Goal: Contribute content: Contribute content

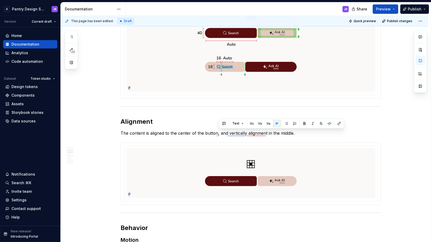
scroll to position [453, 0]
type textarea "*"
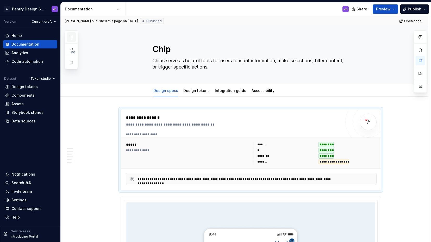
click at [73, 38] on icon "button" at bounding box center [71, 37] width 3 height 2
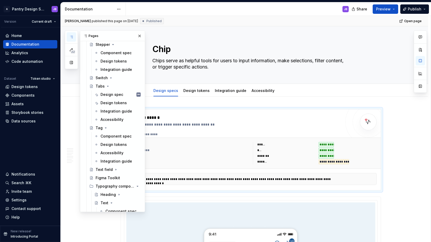
scroll to position [865, 0]
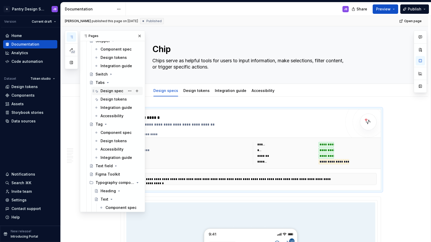
click at [106, 91] on div "Design spec" at bounding box center [111, 90] width 23 height 5
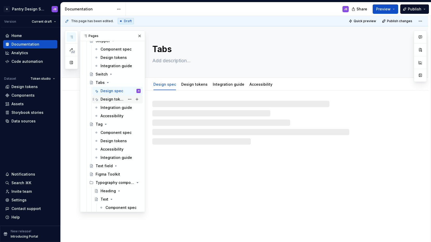
click at [108, 99] on div "Design tokens" at bounding box center [112, 99] width 24 height 5
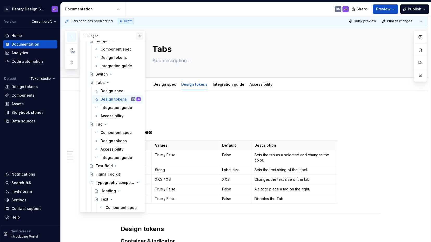
click at [136, 36] on button "button" at bounding box center [139, 35] width 7 height 7
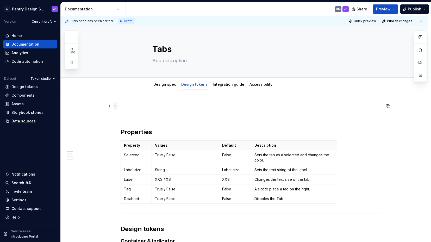
click at [116, 106] on span at bounding box center [115, 105] width 4 height 7
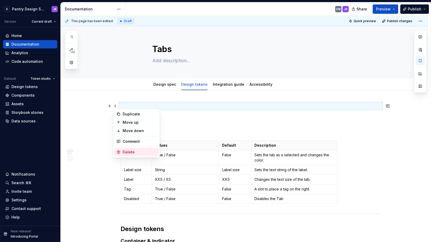
click at [137, 152] on div "Delete" at bounding box center [140, 151] width 34 height 5
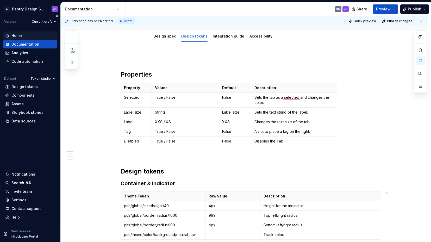
scroll to position [49, 0]
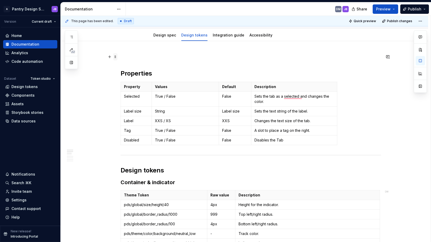
click at [116, 57] on span at bounding box center [115, 56] width 4 height 7
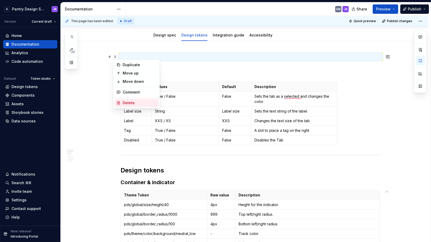
click at [127, 100] on div "Delete" at bounding box center [140, 102] width 34 height 5
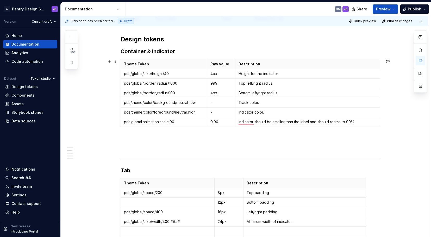
scroll to position [161, 0]
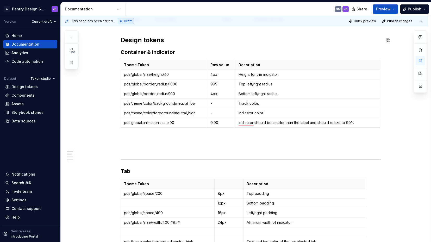
click at [338, 9] on div "DM" at bounding box center [338, 9] width 5 height 4
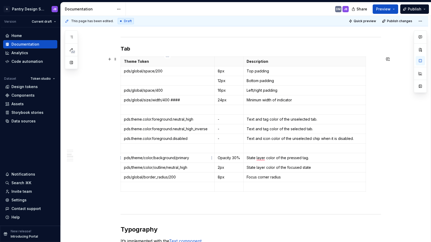
click at [179, 158] on p "pds/theme/color/background/primary" at bounding box center [167, 157] width 87 height 5
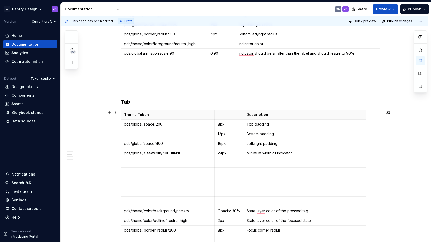
scroll to position [197, 0]
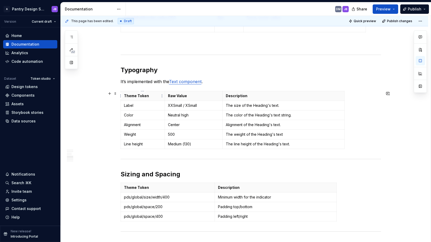
click at [133, 95] on p "Theme Token" at bounding box center [143, 95] width 38 height 5
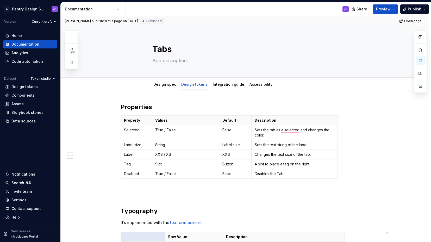
scroll to position [0, 0]
type textarea "*"
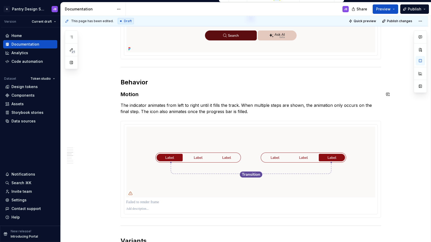
scroll to position [603, 0]
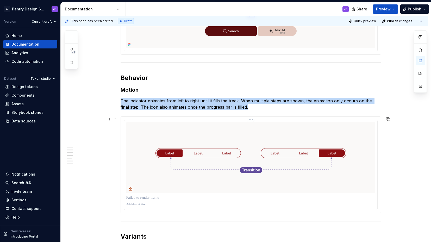
click at [145, 125] on img "To enrich screen reader interactions, please activate Accessibility in Grammarl…" at bounding box center [250, 157] width 249 height 71
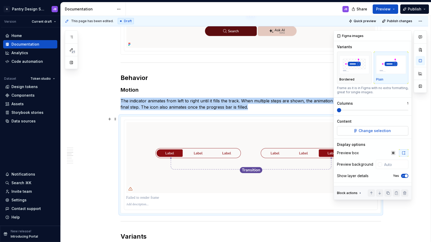
click at [369, 130] on span "Change selection" at bounding box center [374, 130] width 32 height 5
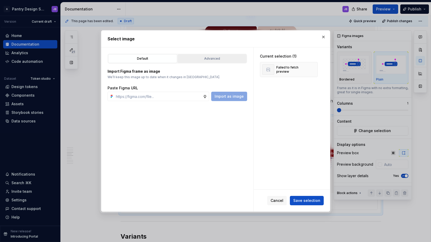
click at [207, 56] on div "Advanced" at bounding box center [211, 58] width 65 height 5
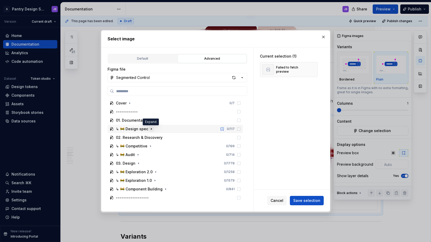
click at [151, 129] on icon "button" at bounding box center [151, 129] width 4 height 4
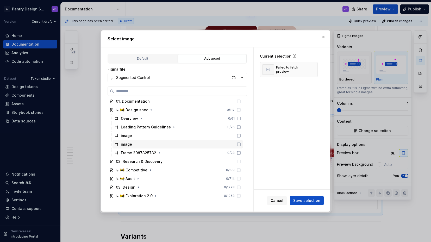
scroll to position [18, 0]
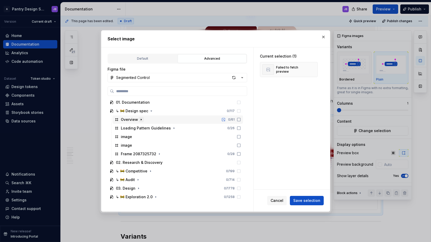
click at [141, 119] on icon "button" at bounding box center [141, 119] width 1 height 1
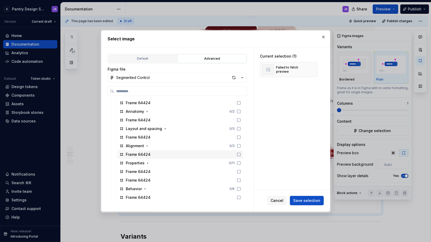
scroll to position [76, 0]
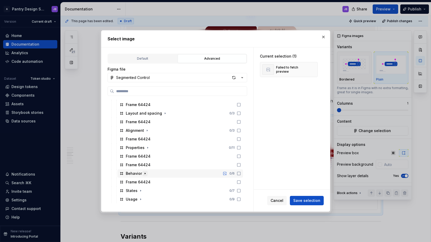
click at [144, 173] on icon "button" at bounding box center [145, 173] width 4 height 4
click at [146, 182] on icon "button" at bounding box center [146, 181] width 1 height 1
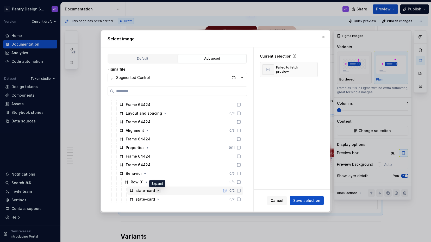
click at [158, 190] on icon "button" at bounding box center [158, 190] width 1 height 1
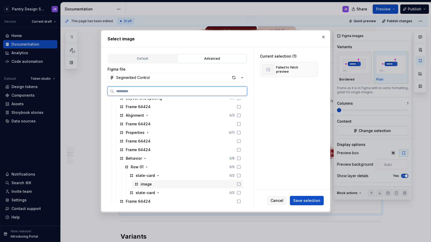
click at [238, 184] on icon at bounding box center [239, 184] width 4 height 4
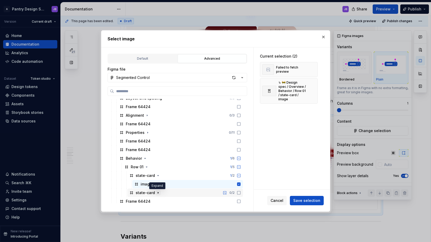
click at [158, 194] on icon "button" at bounding box center [158, 192] width 4 height 4
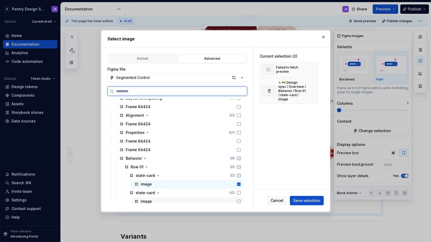
click at [239, 201] on icon at bounding box center [239, 201] width 4 height 4
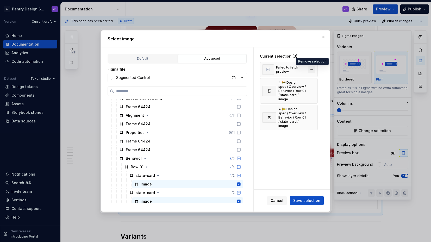
click at [311, 69] on button "button" at bounding box center [311, 69] width 7 height 7
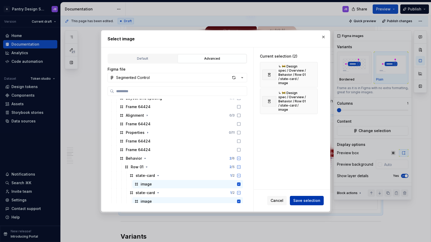
click at [310, 201] on span "Save selection" at bounding box center [306, 200] width 27 height 5
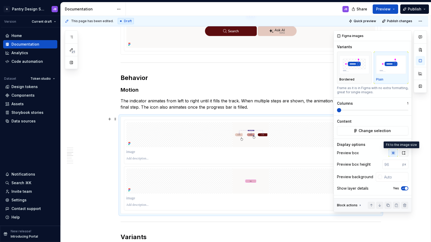
click at [401, 154] on icon "button" at bounding box center [403, 153] width 4 height 4
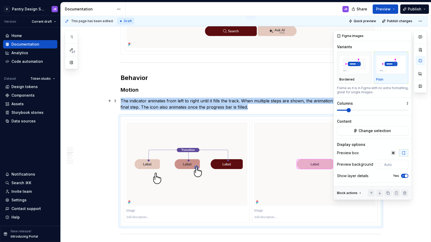
click at [346, 108] on span at bounding box center [372, 110] width 71 height 4
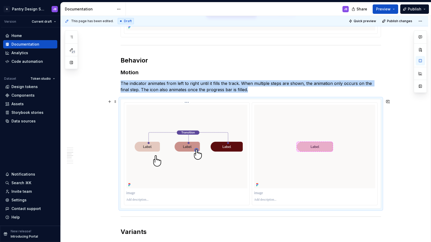
scroll to position [621, 0]
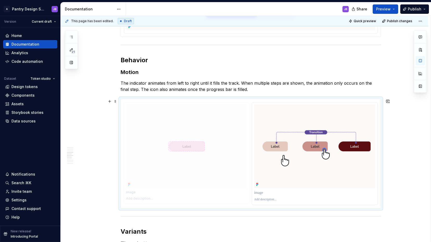
drag, startPoint x: 311, startPoint y: 122, endPoint x: 181, endPoint y: 118, distance: 130.4
click at [183, 118] on body "A Pantry Design System JB Version Current draft Home Documentation Analytics Co…" at bounding box center [215, 121] width 431 height 242
click at [131, 192] on p "To enrich screen reader interactions, please activate Accessibility in Grammarl…" at bounding box center [186, 192] width 121 height 5
click at [257, 192] on p "To enrich screen reader interactions, please activate Accessibility in Grammarl…" at bounding box center [314, 192] width 121 height 5
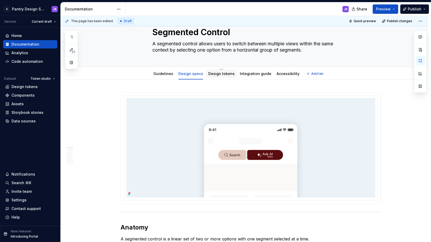
scroll to position [0, 0]
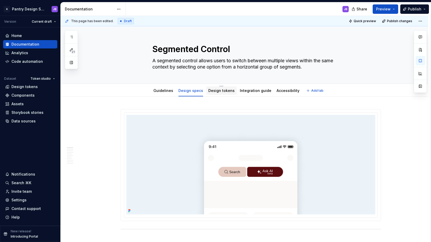
click at [215, 91] on link "Design tokens" at bounding box center [221, 90] width 26 height 4
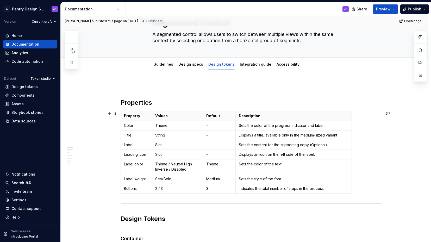
scroll to position [30, 0]
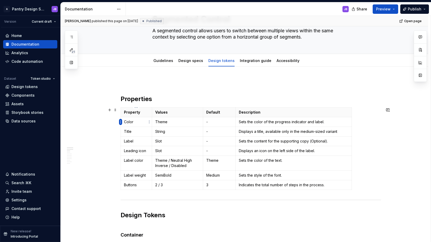
click at [121, 122] on html "A Pantry Design System JB Version Current draft Home Documentation Analytics Co…" at bounding box center [215, 121] width 431 height 242
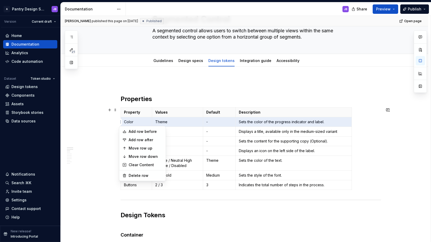
click at [182, 97] on html "A Pantry Design System JB Version Current draft Home Documentation Analytics Co…" at bounding box center [215, 121] width 431 height 242
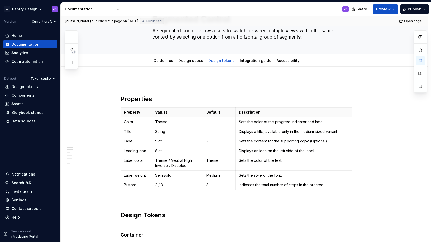
type textarea "*"
click at [124, 185] on p "Buttons" at bounding box center [136, 184] width 25 height 5
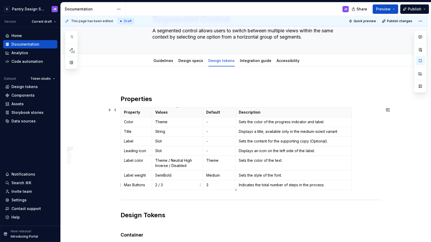
click at [160, 186] on p "2 / 3" at bounding box center [177, 184] width 44 height 5
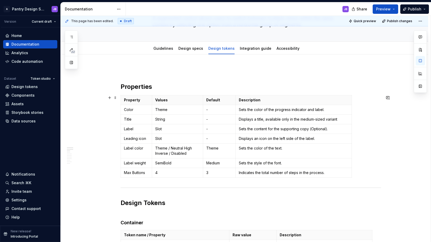
scroll to position [42, 0]
click at [210, 174] on p "3" at bounding box center [219, 172] width 26 height 5
drag, startPoint x: 261, startPoint y: 172, endPoint x: 269, endPoint y: 172, distance: 8.1
click at [270, 173] on p "Indicates the total number of steps in the process." at bounding box center [293, 172] width 109 height 5
click at [276, 173] on p "Indicates the total number of steps in the process." at bounding box center [293, 172] width 109 height 5
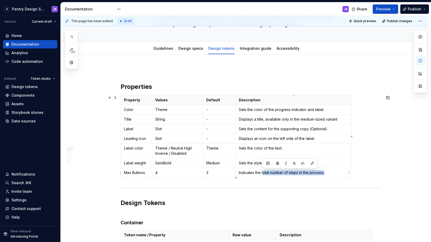
drag, startPoint x: 262, startPoint y: 173, endPoint x: 325, endPoint y: 172, distance: 62.5
click at [325, 172] on p "Indicates the total number of steps in the process." at bounding box center [293, 172] width 109 height 5
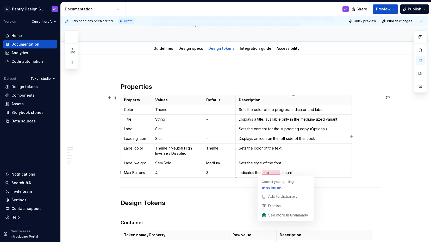
click at [263, 173] on p "Indicates the tmaximum amount" at bounding box center [293, 172] width 109 height 5
click at [266, 186] on strong "maximum" at bounding box center [271, 187] width 20 height 7
click at [269, 187] on strong "maximum" at bounding box center [271, 187] width 20 height 7
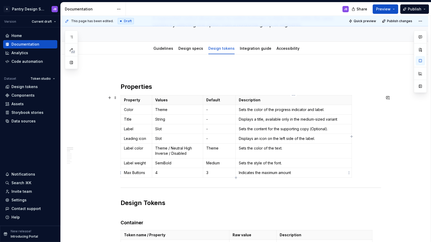
click at [293, 171] on p "Indicates the maximum amount" at bounding box center [293, 172] width 109 height 5
click at [316, 172] on p "Indicates the maximum amount of buttons" at bounding box center [293, 172] width 109 height 5
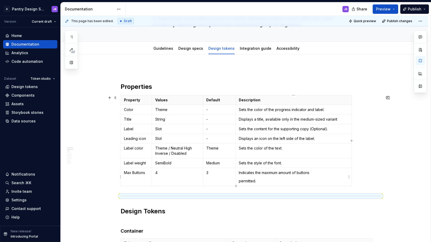
click at [239, 181] on p "permitted." at bounding box center [293, 180] width 109 height 5
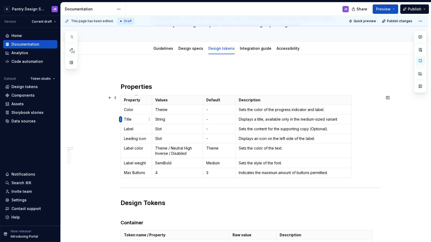
click at [120, 120] on html "A Pantry Design System JB Version Current draft Home Documentation Analytics Co…" at bounding box center [215, 121] width 431 height 242
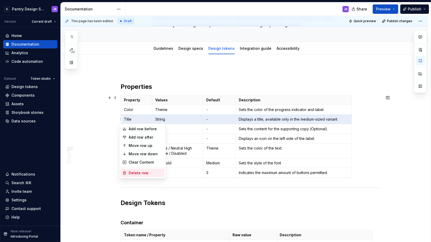
click at [140, 170] on div "Delete row" at bounding box center [146, 172] width 34 height 5
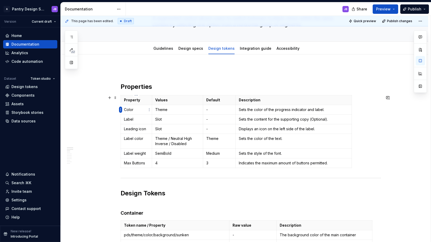
click at [121, 109] on html "A Pantry Design System JB Version Current draft Home Documentation Analytics Co…" at bounding box center [215, 121] width 431 height 242
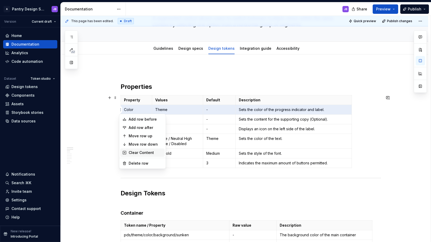
click at [142, 153] on div "Clear Content" at bounding box center [146, 152] width 34 height 5
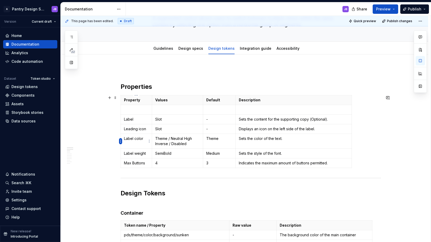
click at [121, 141] on html "A Pantry Design System JB Version Current draft Home Documentation Analytics Co…" at bounding box center [215, 121] width 431 height 242
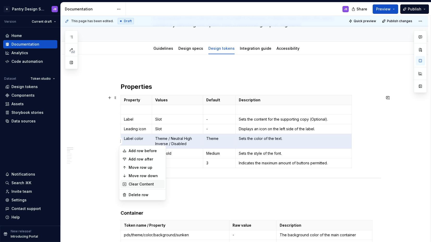
click at [143, 183] on div "Clear Content" at bounding box center [146, 183] width 34 height 5
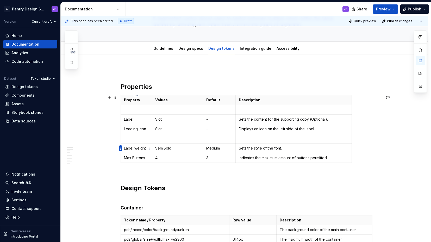
click at [120, 147] on html "A Pantry Design System JB Version Current draft Home Documentation Analytics Co…" at bounding box center [215, 121] width 431 height 242
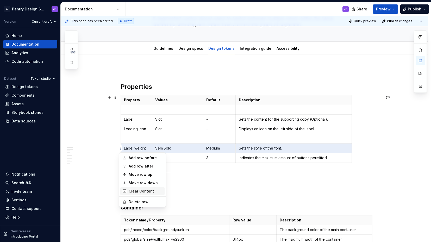
click at [143, 191] on div "Clear Content" at bounding box center [146, 190] width 34 height 5
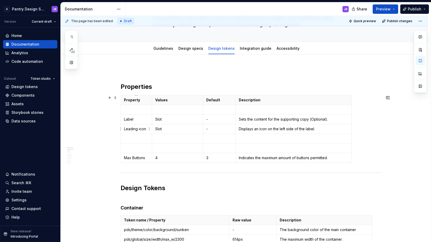
click at [130, 129] on p "Leading icon" at bounding box center [136, 128] width 25 height 5
click at [163, 130] on p "Slot" at bounding box center [177, 128] width 44 height 5
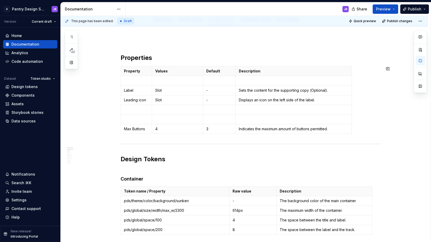
scroll to position [74, 0]
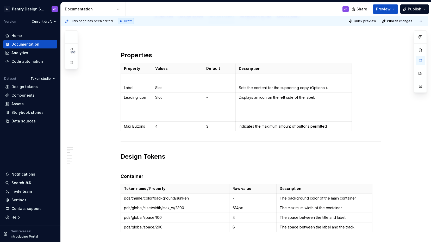
click at [128, 127] on p "Max Buttons" at bounding box center [136, 126] width 25 height 5
copy p "Max Buttons"
drag, startPoint x: 280, startPoint y: 127, endPoint x: 328, endPoint y: 127, distance: 48.4
click at [328, 127] on p "Indicates the maximum amount of buttons permitted." at bounding box center [293, 126] width 109 height 5
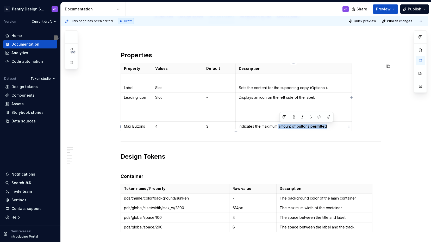
copy p "amount of buttons permitted"
click at [286, 127] on p "Indicates the maximum amount of buttons permitted." at bounding box center [293, 126] width 109 height 5
click at [270, 127] on p "Indicates the maximum amount of buttons permitted." at bounding box center [293, 126] width 109 height 5
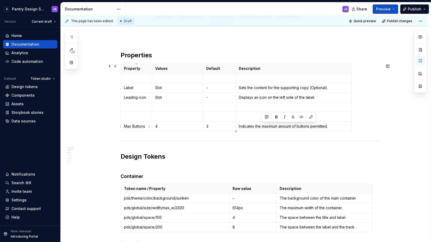
click at [128, 127] on p "Max Buttons" at bounding box center [136, 126] width 25 height 5
click at [269, 126] on p "Indicates the maximum amount of buttons permitted." at bounding box center [293, 126] width 109 height 5
copy p "maximum"
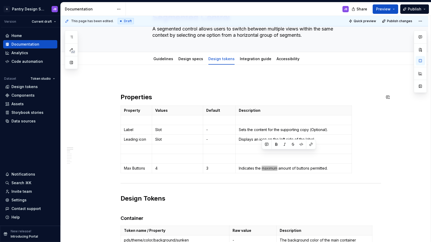
scroll to position [0, 0]
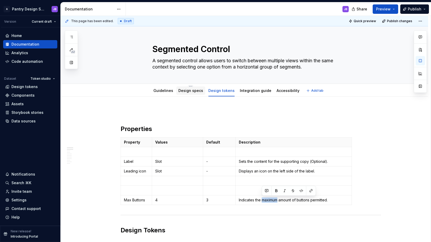
click at [184, 91] on link "Design specs" at bounding box center [190, 90] width 25 height 4
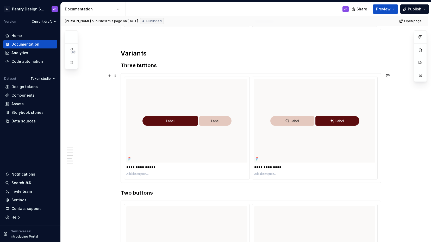
scroll to position [800, 0]
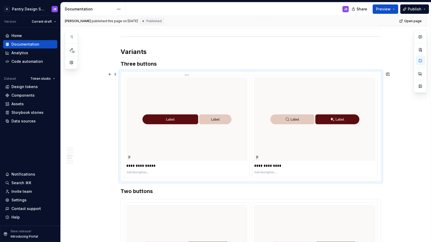
click at [169, 115] on img "To enrich screen reader interactions, please activate Accessibility in Grammarl…" at bounding box center [186, 119] width 121 height 84
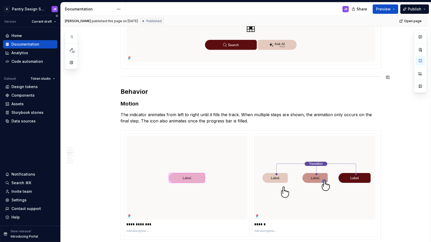
scroll to position [592, 0]
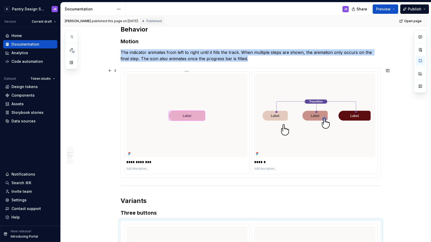
click at [136, 76] on img "To enrich screen reader interactions, please activate Accessibility in Grammarl…" at bounding box center [186, 116] width 121 height 84
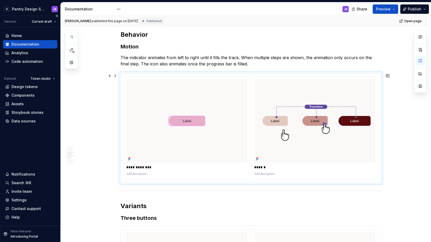
scroll to position [639, 0]
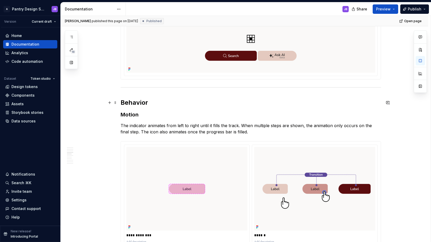
click at [129, 101] on h2 "Behavior" at bounding box center [250, 102] width 260 height 8
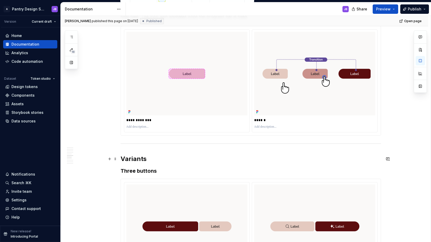
click at [129, 160] on h2 "Variants" at bounding box center [250, 159] width 260 height 8
click at [135, 158] on h2 "Variants" at bounding box center [250, 159] width 260 height 8
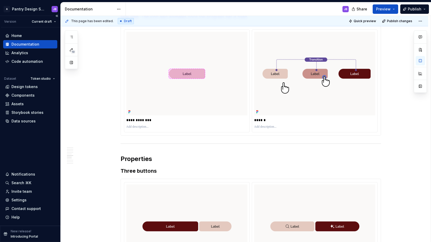
type textarea "*"
click at [133, 172] on h3 "Three buttons" at bounding box center [250, 170] width 260 height 7
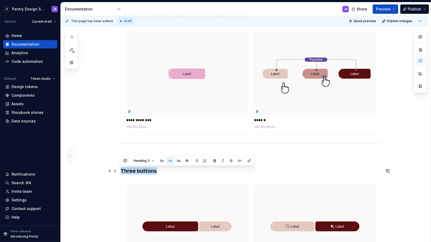
click at [133, 172] on h3 "Three buttons" at bounding box center [250, 170] width 260 height 7
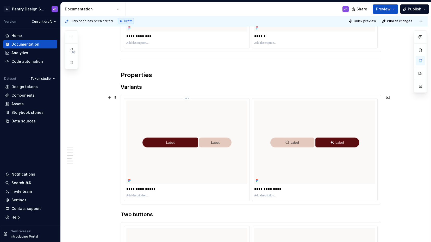
click at [139, 189] on p "**********" at bounding box center [186, 188] width 121 height 5
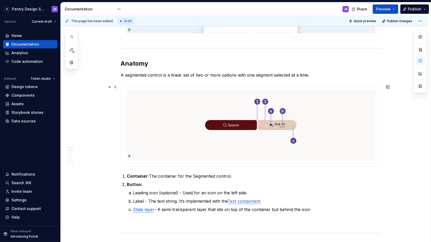
click at [139, 191] on p "Leading icon (optional) - Used for an icon on the left side." at bounding box center [257, 192] width 248 height 6
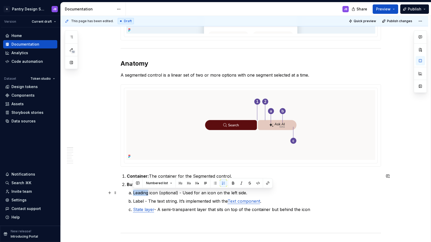
click at [139, 191] on p "Leading icon (optional) - Used for an icon on the left side." at bounding box center [257, 192] width 248 height 6
click at [139, 193] on p "Leading icon (optional) - Used for an icon on the left side." at bounding box center [257, 192] width 248 height 6
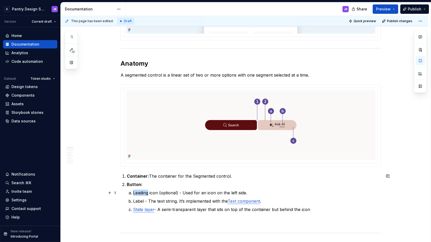
click at [139, 193] on p "Leading icon (optional) - Used for an icon on the left side." at bounding box center [257, 192] width 248 height 6
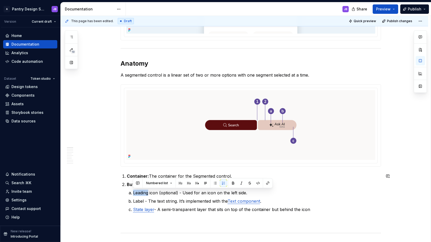
copy p "Leading"
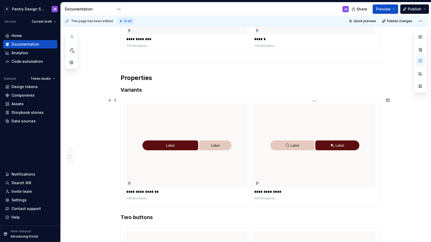
click at [261, 192] on p "**********" at bounding box center [314, 191] width 121 height 5
paste div "To enrich screen reader interactions, please activate Accessibility in Grammarl…"
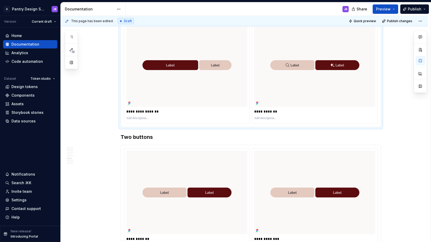
click at [131, 138] on h3 "Two buttons" at bounding box center [250, 136] width 260 height 7
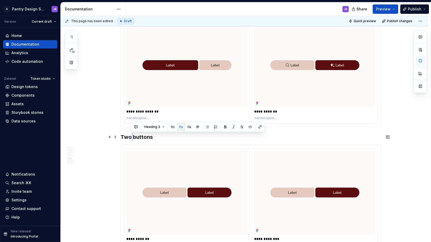
click at [131, 138] on h3 "Two buttons" at bounding box center [250, 136] width 260 height 7
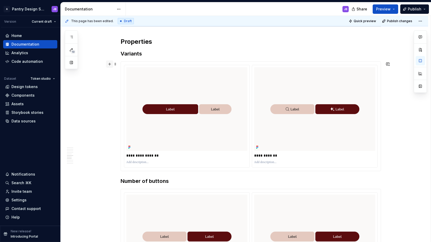
click at [111, 63] on button "button" at bounding box center [109, 63] width 7 height 7
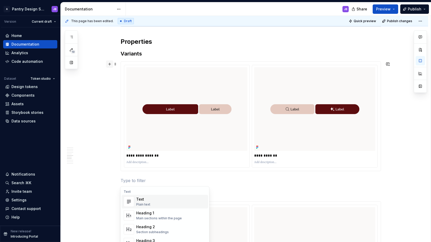
type textarea "*"
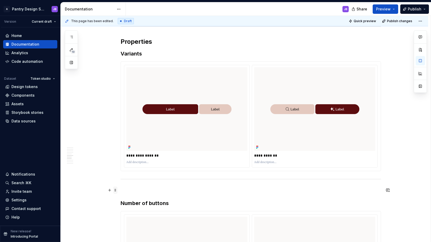
click at [115, 190] on span at bounding box center [115, 189] width 4 height 7
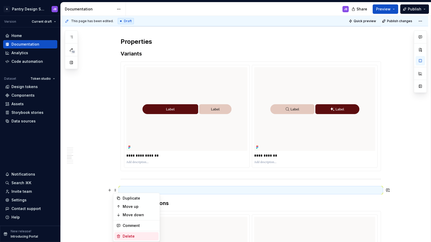
click at [127, 237] on div "Delete" at bounding box center [140, 235] width 34 height 5
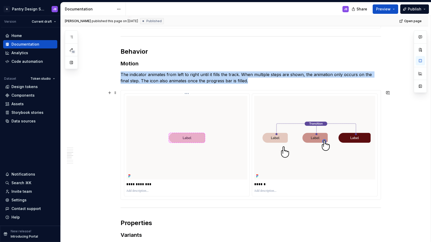
click at [223, 111] on img "To enrich screen reader interactions, please activate Accessibility in Grammarl…" at bounding box center [186, 138] width 121 height 84
click at [175, 101] on img "To enrich screen reader interactions, please activate Accessibility in Grammarl…" at bounding box center [186, 138] width 121 height 84
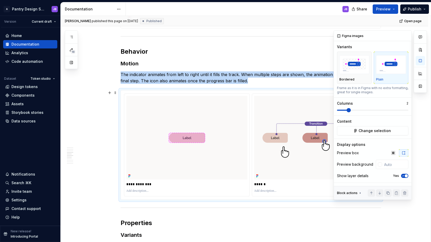
click at [340, 110] on span at bounding box center [342, 110] width 10 height 1
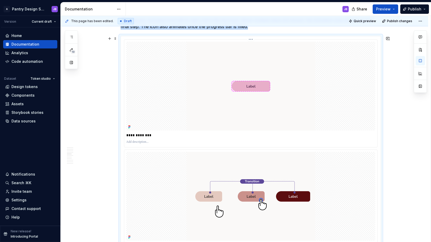
scroll to position [676, 0]
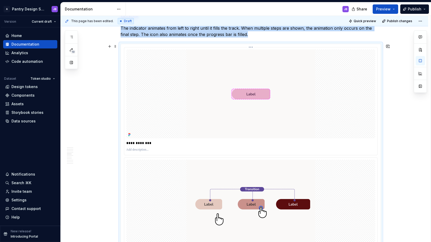
click at [287, 69] on img "To enrich screen reader interactions, please activate Accessibility in Grammarl…" at bounding box center [250, 93] width 129 height 89
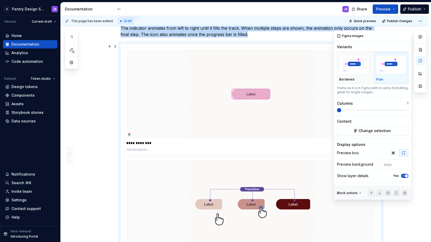
click at [404, 152] on icon "button" at bounding box center [403, 153] width 4 height 4
click at [374, 130] on span "Change selection" at bounding box center [374, 130] width 32 height 5
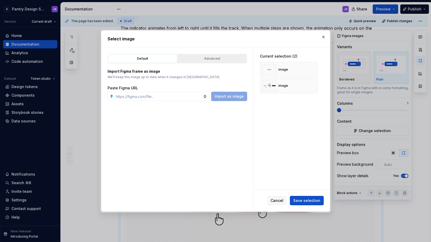
click at [205, 57] on div "Advanced" at bounding box center [211, 58] width 65 height 5
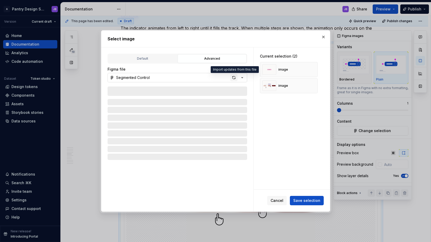
click at [233, 77] on div "button" at bounding box center [233, 77] width 7 height 7
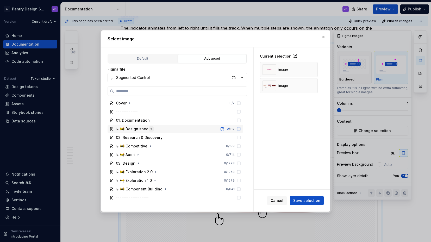
click at [150, 129] on icon "button" at bounding box center [151, 129] width 4 height 4
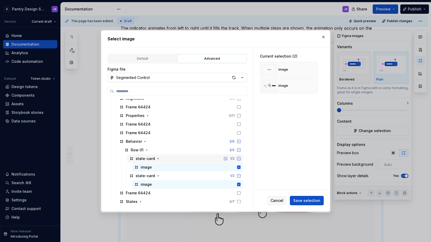
scroll to position [111, 0]
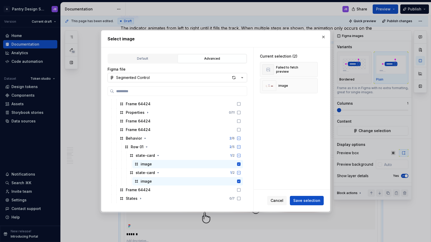
click at [307, 200] on span "Save selection" at bounding box center [306, 200] width 27 height 5
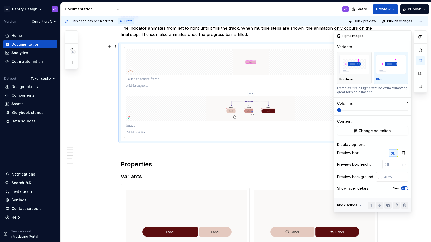
click at [173, 107] on img "To enrich screen reader interactions, please activate Accessibility in Grammarl…" at bounding box center [250, 108] width 249 height 25
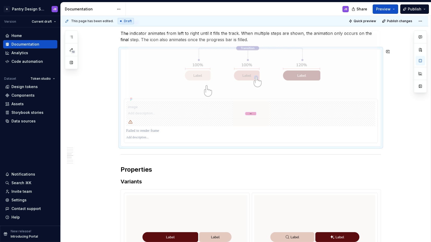
scroll to position [662, 0]
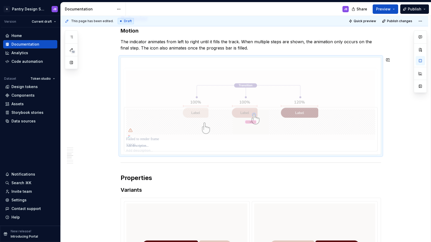
drag, startPoint x: 195, startPoint y: 113, endPoint x: 198, endPoint y: 52, distance: 61.4
click at [198, 50] on body "A Pantry Design System JB Version Current draft Home Documentation Analytics Co…" at bounding box center [215, 121] width 431 height 242
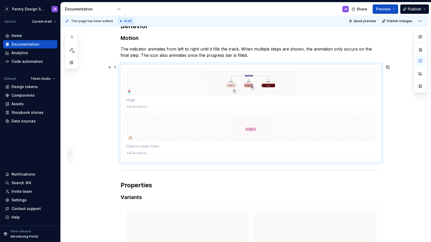
drag, startPoint x: 115, startPoint y: 68, endPoint x: 120, endPoint y: 68, distance: 4.7
click at [115, 68] on span at bounding box center [115, 66] width 4 height 7
click at [185, 79] on img "To enrich screen reader interactions, please activate Accessibility in Grammarl…" at bounding box center [250, 82] width 249 height 25
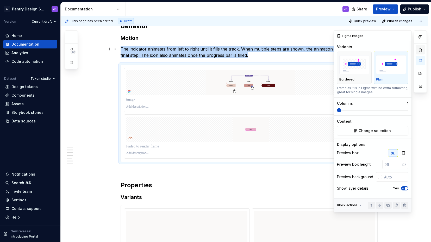
click at [422, 49] on button "button" at bounding box center [419, 49] width 9 height 9
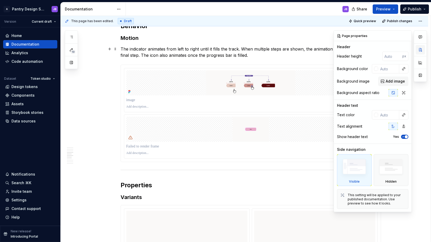
click at [420, 49] on button "button" at bounding box center [419, 49] width 9 height 9
click at [134, 72] on img "To enrich screen reader interactions, please activate Accessibility in Grammarl…" at bounding box center [250, 82] width 249 height 25
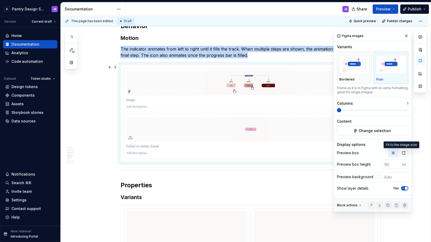
click at [401, 152] on icon "button" at bounding box center [403, 153] width 4 height 4
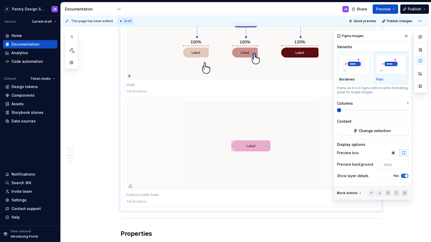
scroll to position [717, 0]
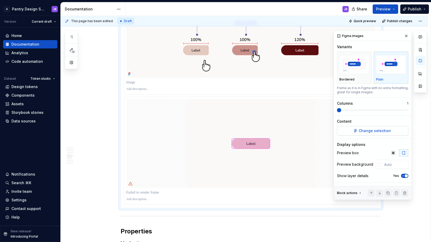
click at [372, 130] on span "Change selection" at bounding box center [374, 130] width 32 height 5
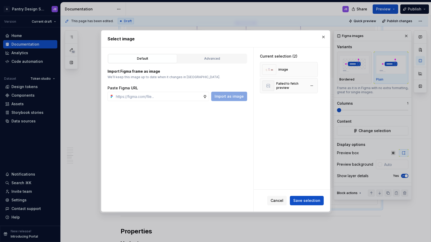
click at [298, 88] on div "Failed to fetch preview" at bounding box center [291, 85] width 30 height 8
click at [208, 58] on div "Advanced" at bounding box center [211, 58] width 65 height 5
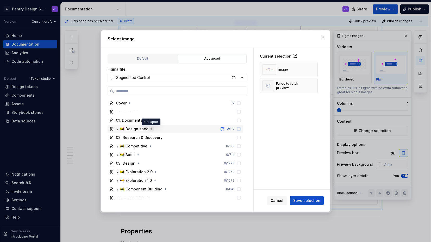
click at [151, 128] on icon "button" at bounding box center [151, 129] width 4 height 4
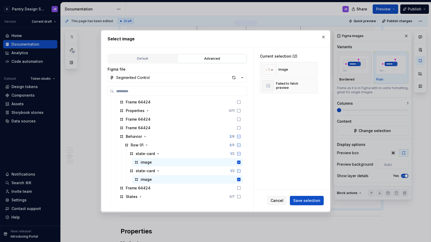
scroll to position [113, 0]
click at [135, 143] on div "Row 01" at bounding box center [137, 144] width 13 height 5
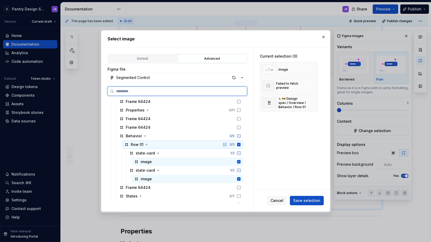
click at [239, 145] on icon at bounding box center [238, 144] width 3 height 3
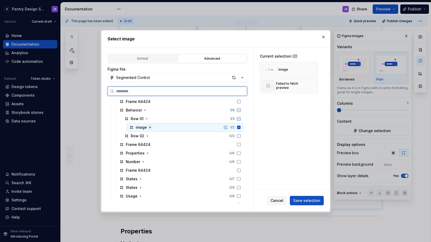
scroll to position [97, 0]
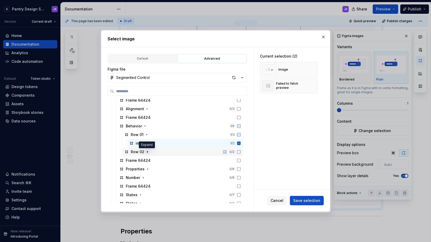
click at [148, 152] on icon "button" at bounding box center [147, 152] width 4 height 4
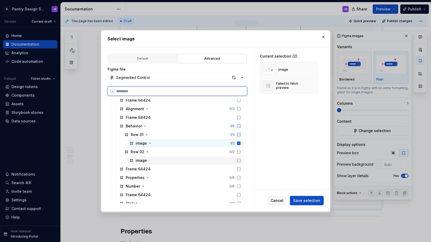
click at [237, 159] on icon at bounding box center [239, 160] width 4 height 4
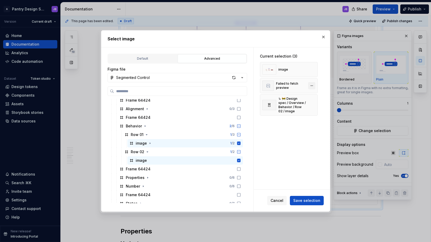
click at [312, 85] on button "button" at bounding box center [311, 85] width 7 height 7
click at [308, 200] on span "Save selection" at bounding box center [306, 200] width 27 height 5
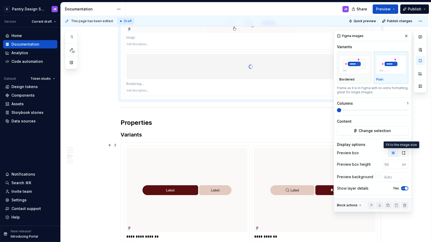
click at [401, 151] on icon "button" at bounding box center [403, 153] width 4 height 4
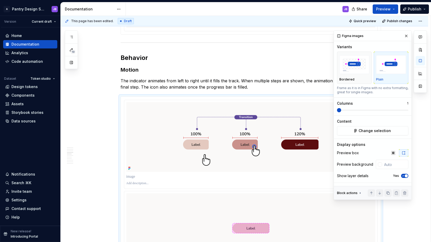
scroll to position [619, 0]
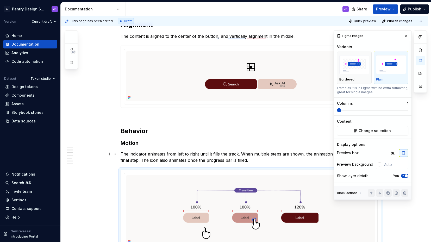
click at [134, 152] on p "The indicator animates from left to right until it fills the track. When multip…" at bounding box center [250, 157] width 260 height 12
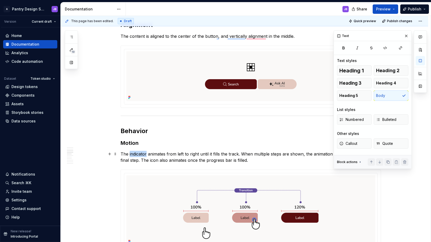
click at [134, 152] on p "The indicator animates from left to right until it fills the track. When multip…" at bounding box center [250, 157] width 260 height 12
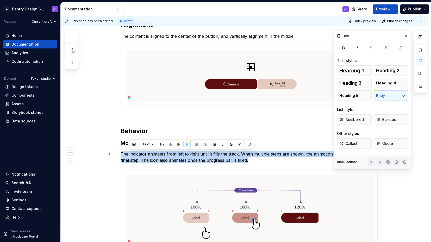
click at [134, 152] on p "The indicator animates from left to right until it fills the track. When multip…" at bounding box center [250, 157] width 260 height 12
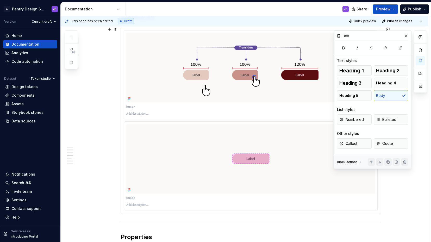
click at [132, 199] on p "To enrich screen reader interactions, please activate Accessibility in Grammarl…" at bounding box center [250, 197] width 249 height 5
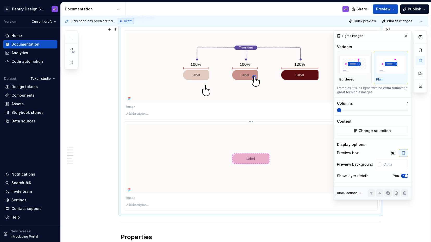
click at [132, 199] on p "To enrich screen reader interactions, please activate Accessibility in Grammarl…" at bounding box center [250, 197] width 249 height 5
click at [133, 198] on p "To enrich screen reader interactions, please activate Accessibility in Grammarl…" at bounding box center [250, 197] width 249 height 5
type textarea "*"
click at [130, 204] on p "To enrich screen reader interactions, please activate Accessibility in Grammarl…" at bounding box center [250, 205] width 249 height 4
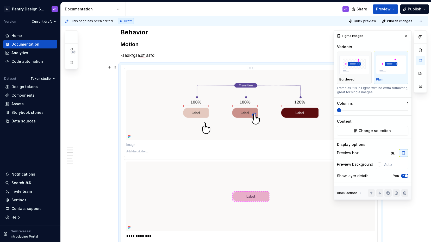
scroll to position [647, 0]
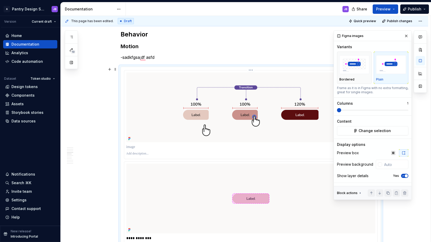
click at [135, 148] on p "To enrich screen reader interactions, please activate Accessibility in Grammarl…" at bounding box center [250, 146] width 249 height 5
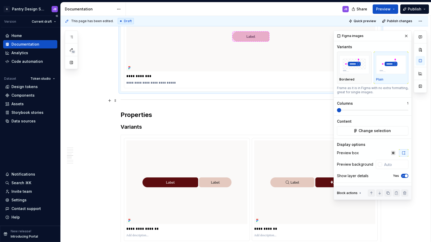
scroll to position [801, 0]
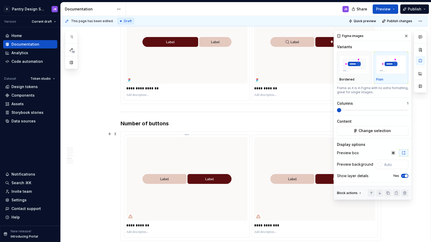
type input "#FFFFFF"
click at [152, 163] on img "To enrich screen reader interactions, please activate Accessibility in Grammarl…" at bounding box center [186, 179] width 121 height 84
click at [362, 129] on span "Change selection" at bounding box center [374, 130] width 32 height 5
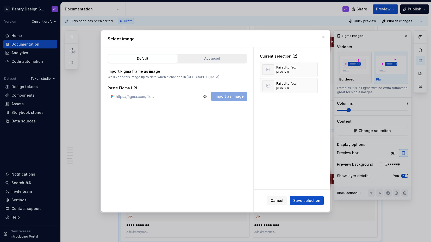
click at [208, 56] on div "Advanced" at bounding box center [211, 58] width 65 height 5
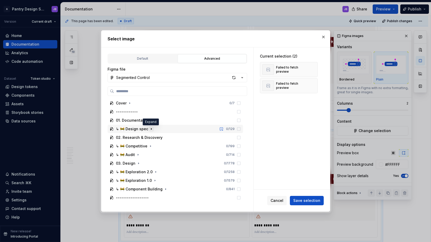
click at [151, 127] on icon "button" at bounding box center [151, 129] width 4 height 4
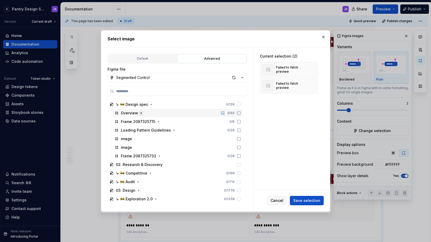
click at [141, 114] on icon "button" at bounding box center [141, 113] width 4 height 4
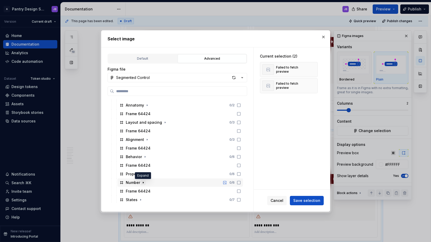
click at [142, 183] on icon "button" at bounding box center [143, 182] width 4 height 4
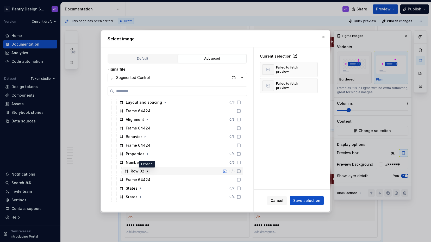
click at [147, 171] on icon "button" at bounding box center [147, 170] width 1 height 1
click at [158, 163] on icon "button" at bounding box center [158, 162] width 4 height 4
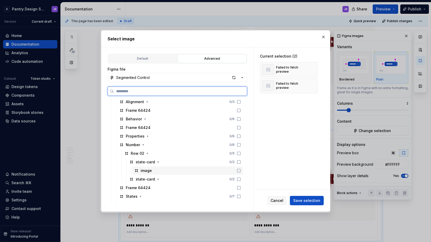
click at [237, 170] on icon at bounding box center [239, 170] width 4 height 4
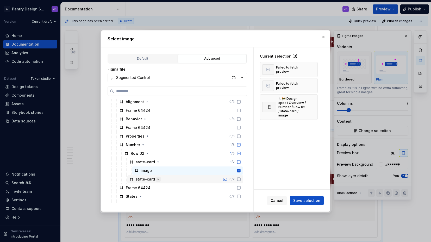
click at [158, 180] on icon "button" at bounding box center [158, 178] width 1 height 1
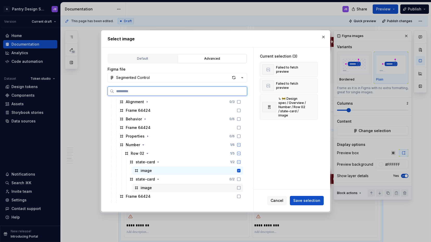
click at [239, 188] on icon at bounding box center [239, 188] width 4 height 4
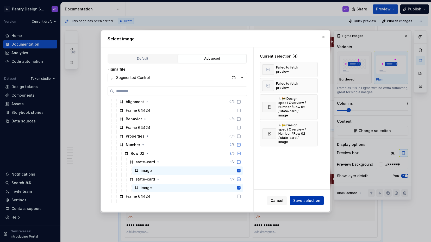
click at [310, 199] on span "Save selection" at bounding box center [306, 200] width 27 height 5
click at [310, 71] on button "button" at bounding box center [311, 69] width 7 height 7
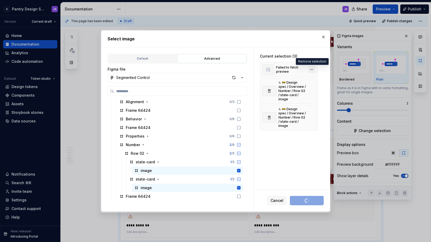
click at [312, 68] on button "button" at bounding box center [311, 69] width 7 height 7
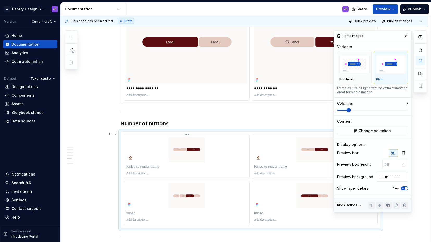
click at [186, 135] on html "A Pantry Design System JB Version Current draft Home Documentation Analytics Co…" at bounding box center [215, 121] width 431 height 242
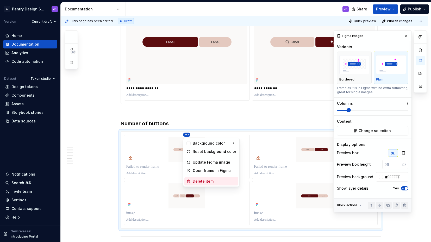
click at [201, 180] on div "Delete item" at bounding box center [214, 180] width 43 height 5
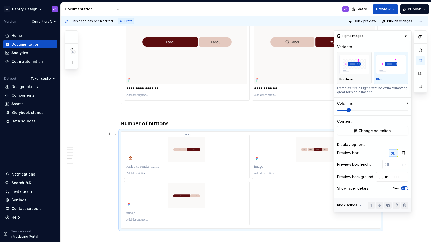
click at [187, 135] on html "A Pantry Design System JB Version Current draft Home Documentation Analytics Co…" at bounding box center [215, 121] width 431 height 242
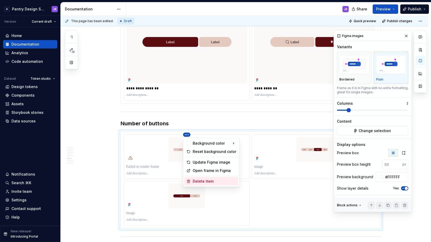
click at [196, 181] on div "Delete item" at bounding box center [214, 180] width 43 height 5
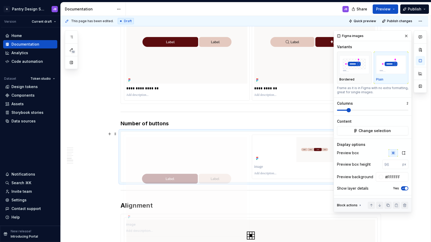
drag, startPoint x: 302, startPoint y: 145, endPoint x: 167, endPoint y: 146, distance: 134.8
click at [165, 146] on body "A Pantry Design System JB Version Current draft Home Documentation Analytics Co…" at bounding box center [215, 121] width 431 height 242
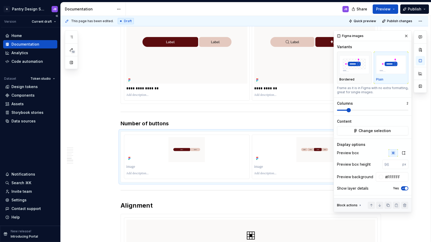
type textarea "*"
click at [131, 168] on p "To enrich screen reader interactions, please activate Accessibility in Grammarl…" at bounding box center [186, 166] width 121 height 5
click at [258, 167] on p "To enrich screen reader interactions, please activate Accessibility in Grammarl…" at bounding box center [314, 166] width 121 height 5
click at [127, 167] on p "*" at bounding box center [186, 166] width 121 height 5
click at [130, 168] on p "*" at bounding box center [186, 166] width 121 height 5
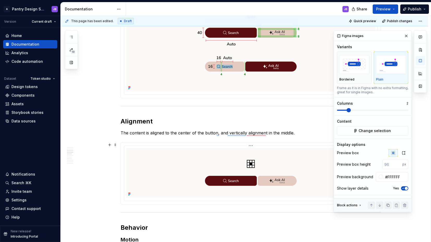
scroll to position [374, 0]
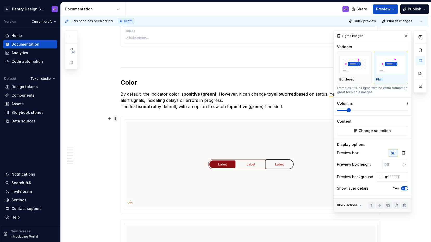
click at [116, 120] on span at bounding box center [115, 118] width 4 height 7
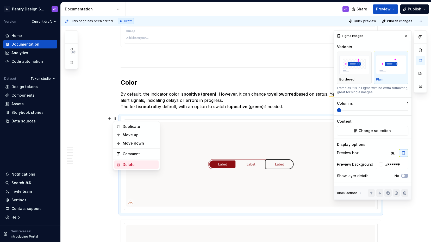
click at [129, 164] on div "Delete" at bounding box center [140, 164] width 34 height 5
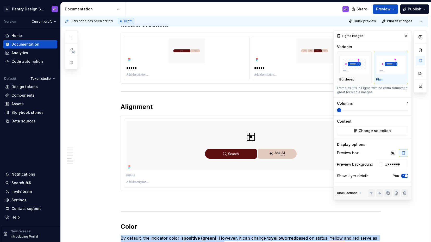
click at [134, 107] on h2 "Alignment" at bounding box center [250, 107] width 260 height 8
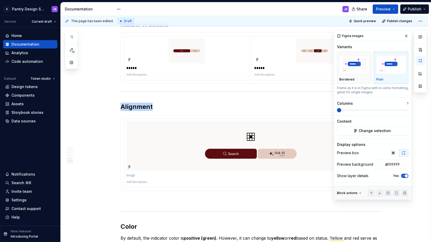
click at [134, 107] on h2 "Alignment" at bounding box center [250, 107] width 260 height 8
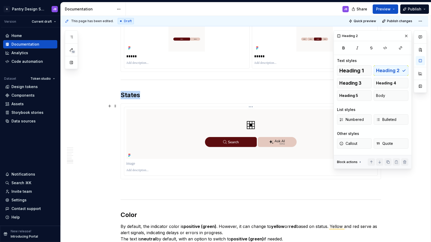
click at [134, 120] on img "To enrich screen reader interactions, please activate Accessibility in Grammarl…" at bounding box center [250, 134] width 249 height 50
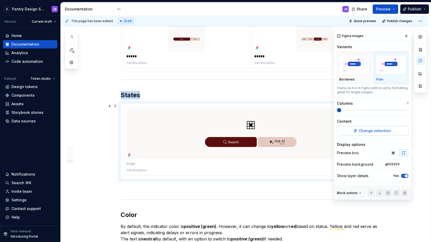
click at [367, 132] on span "Change selection" at bounding box center [374, 130] width 32 height 5
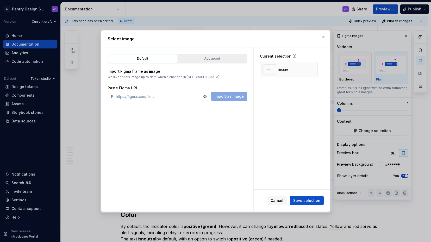
click at [212, 58] on div "Advanced" at bounding box center [211, 58] width 65 height 5
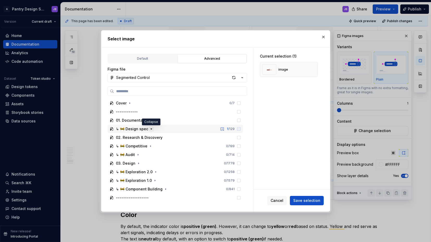
click at [150, 130] on icon "button" at bounding box center [151, 129] width 4 height 4
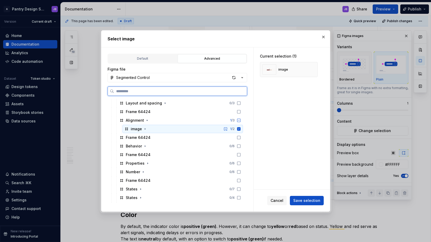
click at [239, 128] on icon at bounding box center [238, 128] width 3 height 3
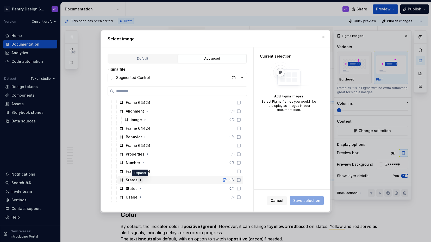
click at [141, 180] on icon "button" at bounding box center [140, 180] width 4 height 4
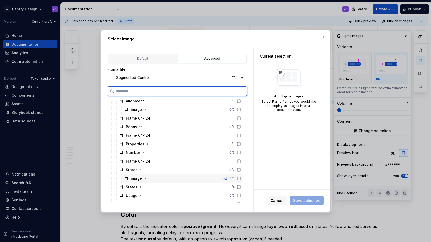
click at [238, 178] on icon at bounding box center [239, 178] width 4 height 4
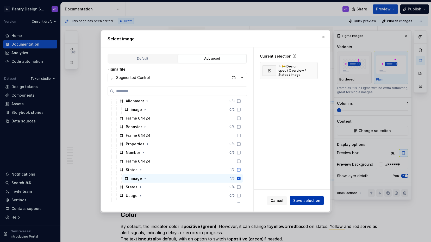
click at [305, 200] on span "Save selection" at bounding box center [306, 200] width 27 height 5
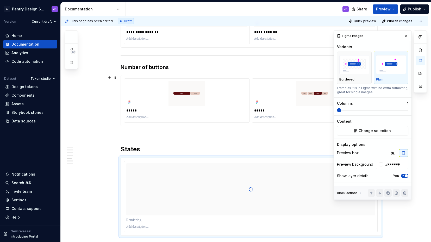
scroll to position [995, 0]
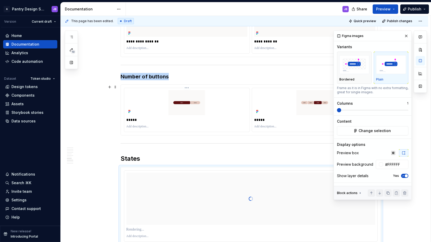
click at [124, 89] on div "*****" at bounding box center [186, 110] width 125 height 44
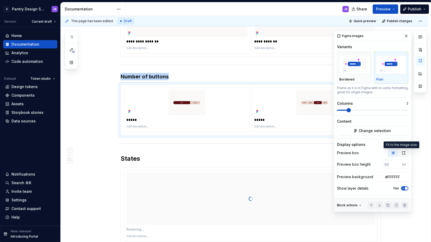
click at [401, 153] on icon "button" at bounding box center [403, 153] width 4 height 4
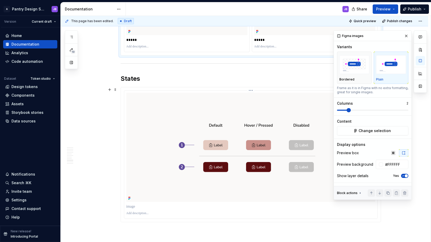
scroll to position [1143, 0]
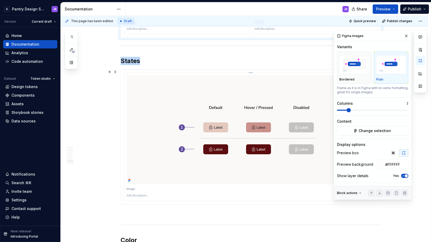
click at [140, 85] on img "To enrich screen reader interactions, please activate Accessibility in Grammarl…" at bounding box center [250, 129] width 249 height 109
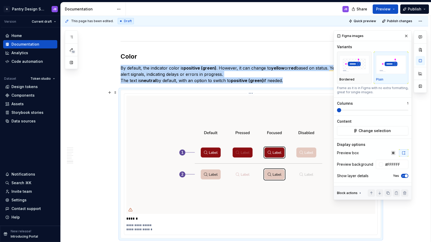
click at [131, 105] on img "To enrich screen reader interactions, please activate Accessibility in Grammarl…" at bounding box center [250, 154] width 249 height 118
click at [386, 130] on span "Change selection" at bounding box center [374, 130] width 32 height 5
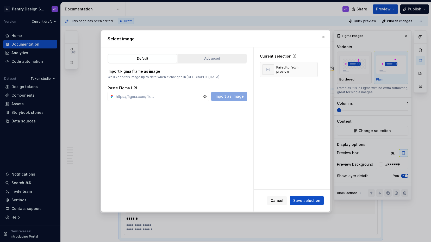
click at [210, 57] on div "Advanced" at bounding box center [211, 58] width 65 height 5
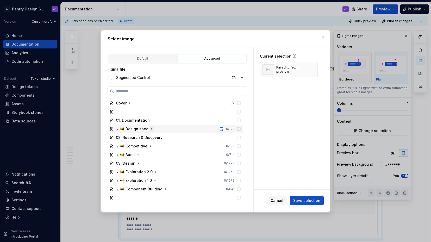
click at [150, 129] on icon "button" at bounding box center [151, 129] width 4 height 4
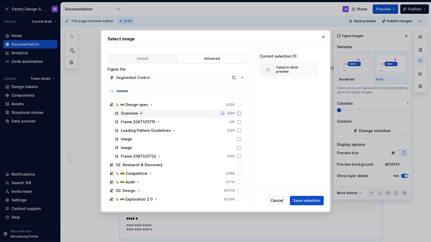
click at [141, 114] on icon "button" at bounding box center [141, 113] width 4 height 4
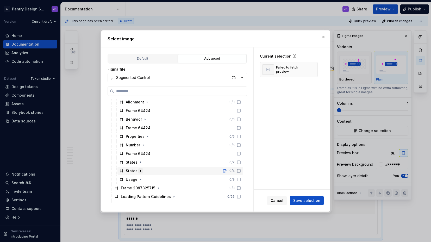
click at [140, 171] on icon "button" at bounding box center [140, 171] width 4 height 4
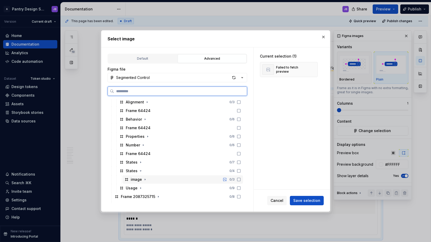
click at [237, 179] on icon at bounding box center [239, 179] width 4 height 4
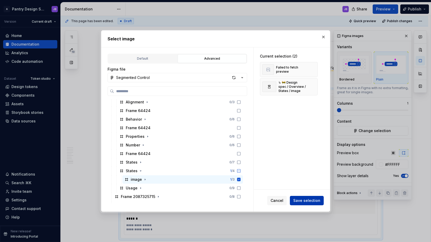
click at [313, 202] on span "Save selection" at bounding box center [306, 200] width 27 height 5
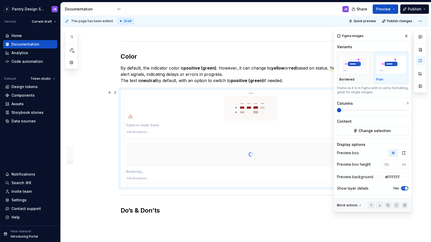
click at [251, 93] on html "A Pantry Design System JB Version Current draft Home Documentation Analytics Co…" at bounding box center [215, 121] width 431 height 242
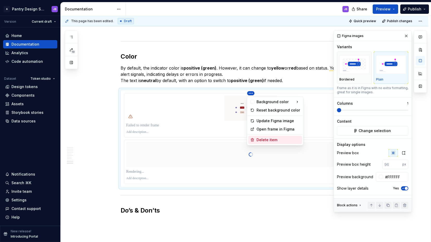
click at [269, 138] on div "Delete item" at bounding box center [277, 139] width 43 height 5
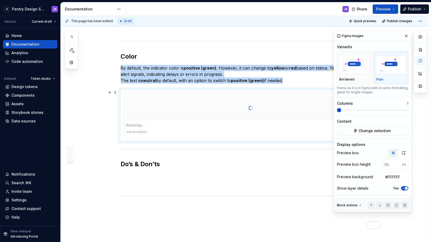
click at [168, 101] on div "To enrich screen reader interactions, please activate Accessibility in Grammarl…" at bounding box center [250, 108] width 249 height 52
click at [401, 152] on icon "button" at bounding box center [403, 153] width 4 height 4
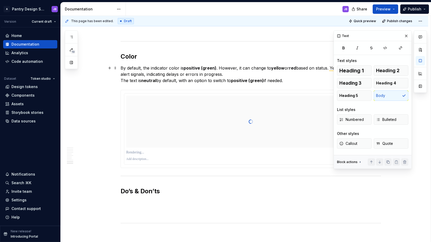
click at [122, 70] on p "By default, the indicator color is positive (green) . However, it can change to…" at bounding box center [250, 74] width 260 height 19
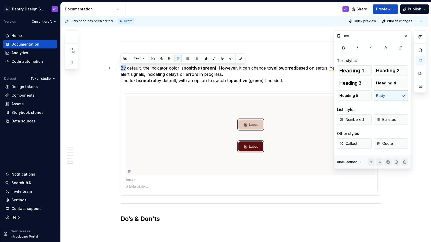
click at [122, 70] on p "By default, the indicator color is positive (green) . However, it can change to…" at bounding box center [250, 74] width 260 height 19
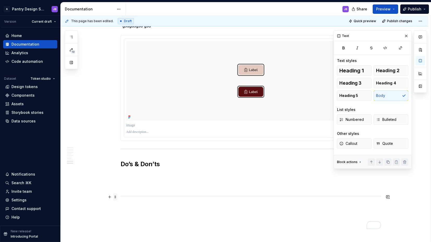
click at [116, 195] on span at bounding box center [115, 196] width 4 height 7
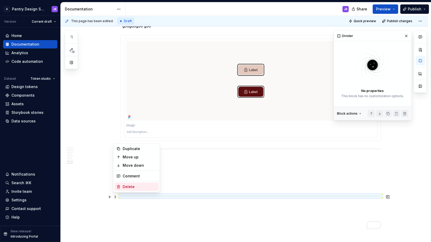
click at [137, 187] on div "Delete" at bounding box center [140, 186] width 34 height 5
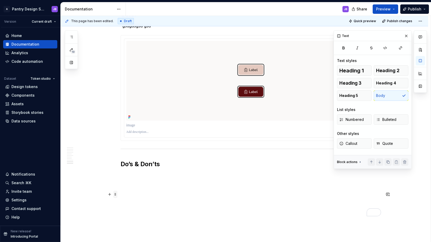
click at [116, 195] on span at bounding box center [115, 193] width 4 height 7
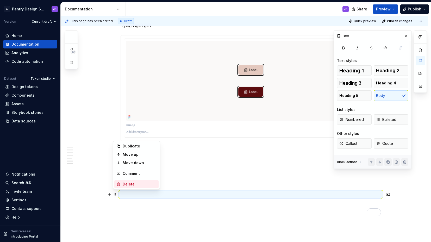
click at [135, 183] on div "Delete" at bounding box center [140, 183] width 34 height 5
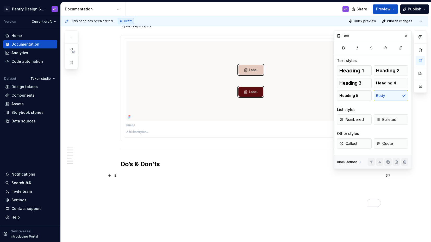
click at [116, 175] on span at bounding box center [115, 175] width 4 height 7
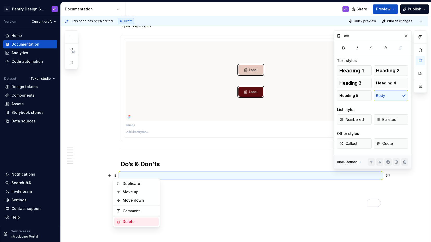
click at [131, 220] on div "Delete" at bounding box center [140, 221] width 34 height 5
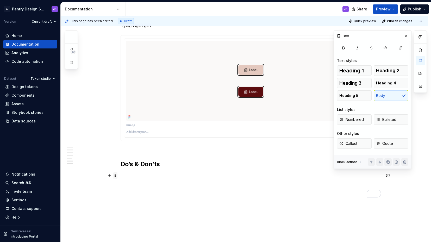
click at [116, 175] on span at bounding box center [115, 175] width 4 height 7
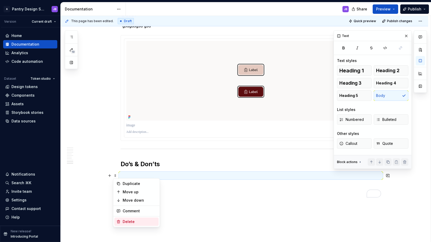
click at [136, 222] on div "Delete" at bounding box center [140, 221] width 34 height 5
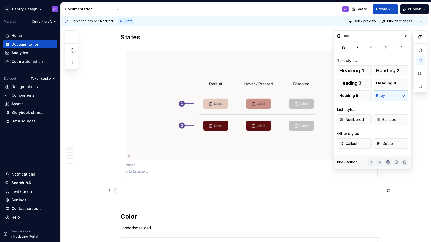
click at [115, 190] on span at bounding box center [115, 189] width 4 height 7
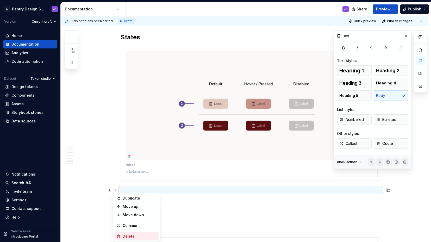
click at [136, 236] on div "Delete" at bounding box center [140, 235] width 34 height 5
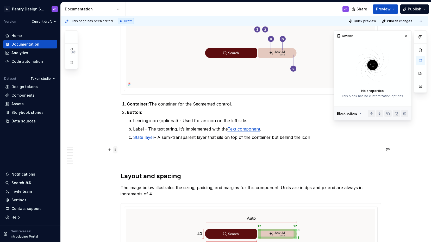
click at [114, 149] on span at bounding box center [115, 149] width 4 height 7
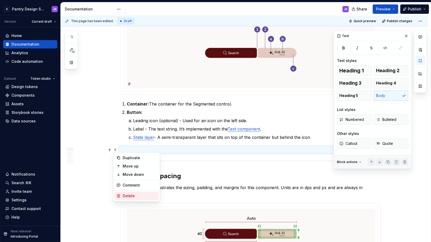
click at [132, 196] on div "Delete" at bounding box center [140, 195] width 34 height 5
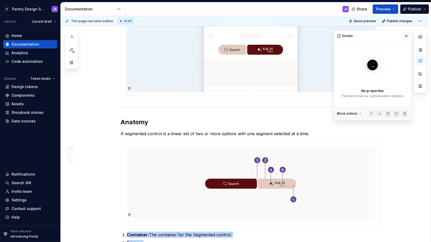
click at [407, 37] on button "button" at bounding box center [405, 35] width 7 height 7
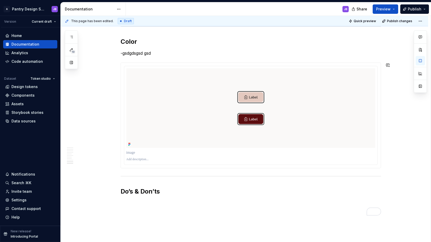
click at [132, 53] on p "-gsdgdsgsd gsd" at bounding box center [250, 53] width 260 height 6
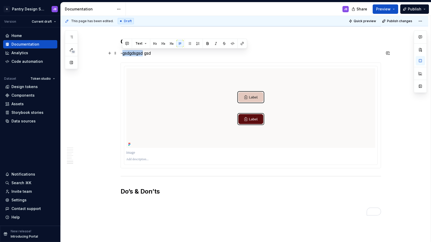
click at [132, 53] on p "-gsdgdsgsd gsd" at bounding box center [250, 53] width 260 height 6
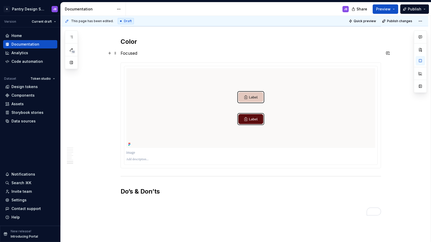
click at [130, 53] on p "Focused" at bounding box center [250, 53] width 260 height 6
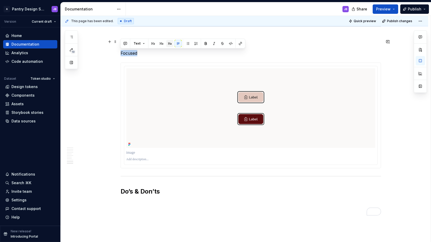
click at [170, 44] on button "button" at bounding box center [169, 43] width 7 height 7
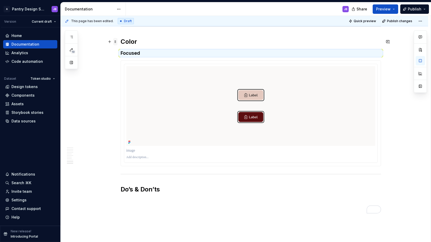
click at [116, 43] on span at bounding box center [115, 41] width 4 height 7
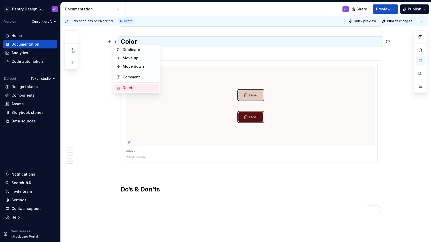
click at [128, 87] on div "Delete" at bounding box center [140, 87] width 34 height 5
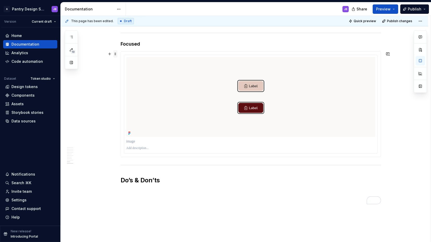
click at [115, 54] on span at bounding box center [115, 53] width 4 height 7
click at [175, 84] on img "To enrich screen reader interactions, please activate Accessibility in Grammarl…" at bounding box center [250, 97] width 249 height 80
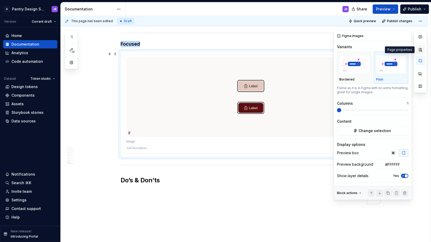
click at [422, 50] on button "button" at bounding box center [419, 49] width 9 height 9
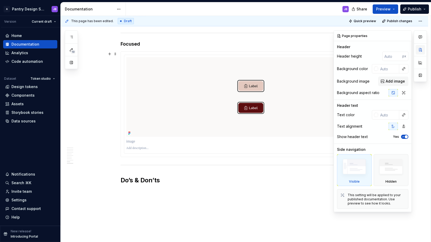
click at [422, 50] on button "button" at bounding box center [419, 49] width 9 height 9
click at [147, 60] on img "To enrich screen reader interactions, please activate Accessibility in Grammarl…" at bounding box center [250, 97] width 249 height 80
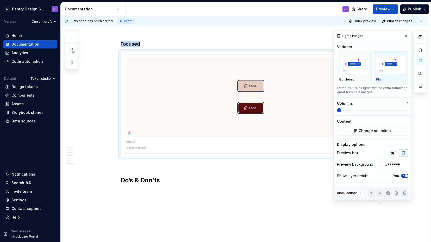
click at [403, 175] on icon "button" at bounding box center [402, 175] width 1 height 1
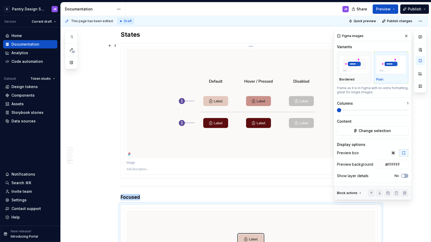
click at [125, 48] on div "To enrich screen reader interactions, please activate Accessibility in Grammarl…" at bounding box center [250, 111] width 253 height 128
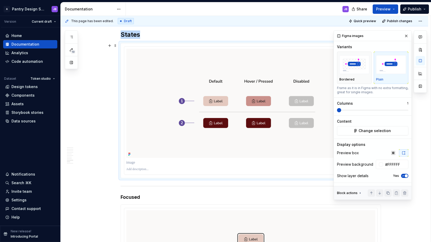
click at [404, 175] on icon "button" at bounding box center [403, 175] width 4 height 3
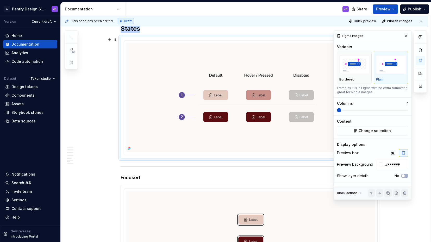
click at [110, 39] on button "button" at bounding box center [109, 39] width 7 height 7
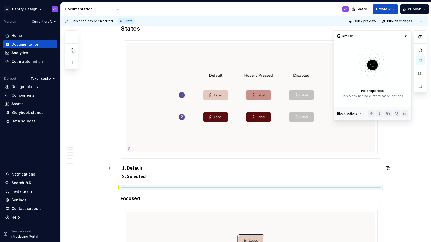
click at [127, 168] on strong "Default" at bounding box center [135, 167] width 16 height 5
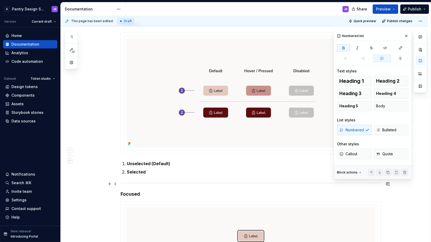
scroll to position [1175, 0]
click at [138, 165] on strong "Unselected (Default)" at bounding box center [148, 163] width 43 height 5
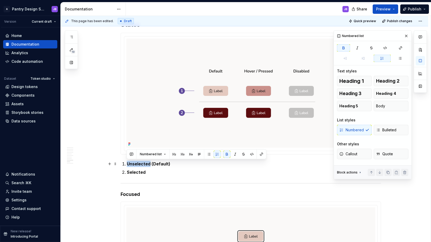
click at [138, 165] on strong "Unselected (Default)" at bounding box center [148, 163] width 43 height 5
click at [225, 154] on button "button" at bounding box center [226, 153] width 7 height 7
click at [137, 169] on strong "Selected" at bounding box center [136, 171] width 19 height 5
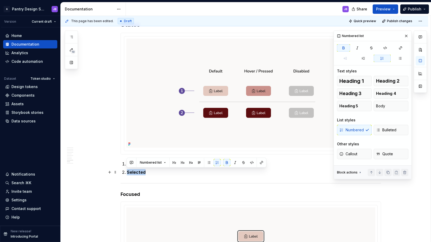
click at [137, 169] on strong "Selected" at bounding box center [136, 171] width 19 height 5
click at [225, 164] on button "button" at bounding box center [226, 162] width 7 height 7
click at [175, 172] on p "Selected" at bounding box center [254, 172] width 254 height 6
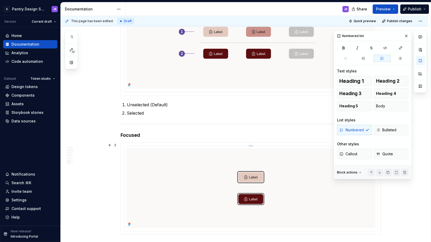
scroll to position [1260, 0]
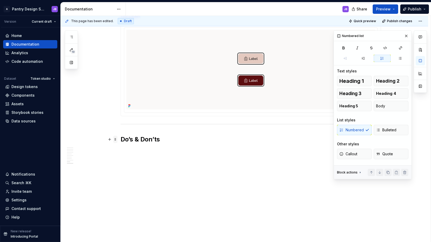
click at [116, 140] on span at bounding box center [115, 139] width 4 height 7
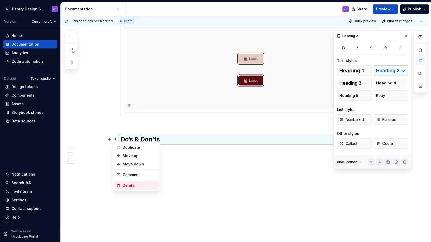
click at [128, 183] on div "Delete" at bounding box center [140, 185] width 34 height 5
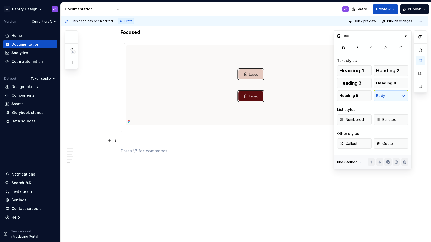
click at [116, 140] on span at bounding box center [115, 140] width 4 height 7
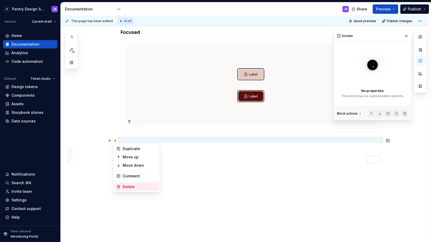
click at [132, 187] on div "Delete" at bounding box center [140, 186] width 34 height 5
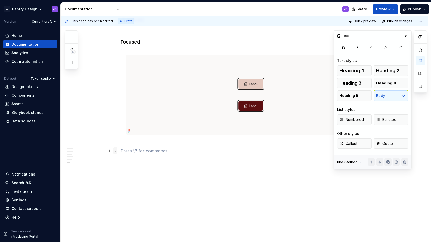
click at [115, 151] on span at bounding box center [115, 150] width 4 height 7
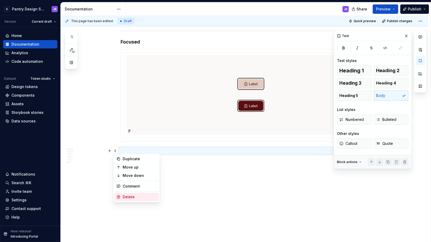
click at [129, 197] on div "Delete" at bounding box center [140, 196] width 34 height 5
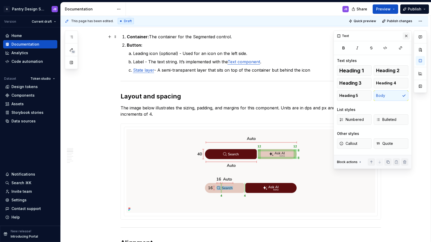
click at [406, 36] on button "button" at bounding box center [405, 35] width 7 height 7
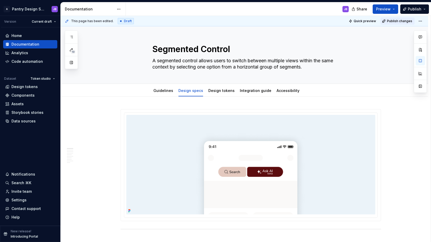
click at [399, 20] on span "Publish changes" at bounding box center [399, 21] width 25 height 4
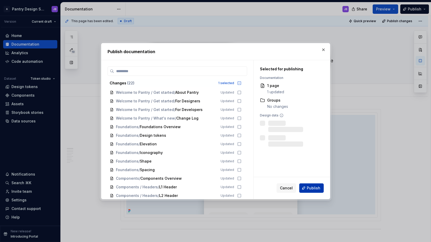
click at [312, 187] on span "Publish" at bounding box center [314, 187] width 14 height 5
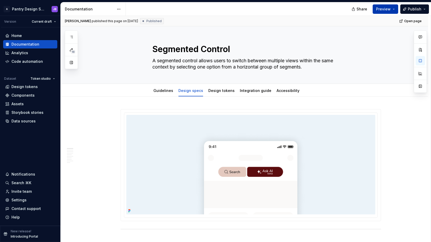
type textarea "*"
